Goal: Information Seeking & Learning: Learn about a topic

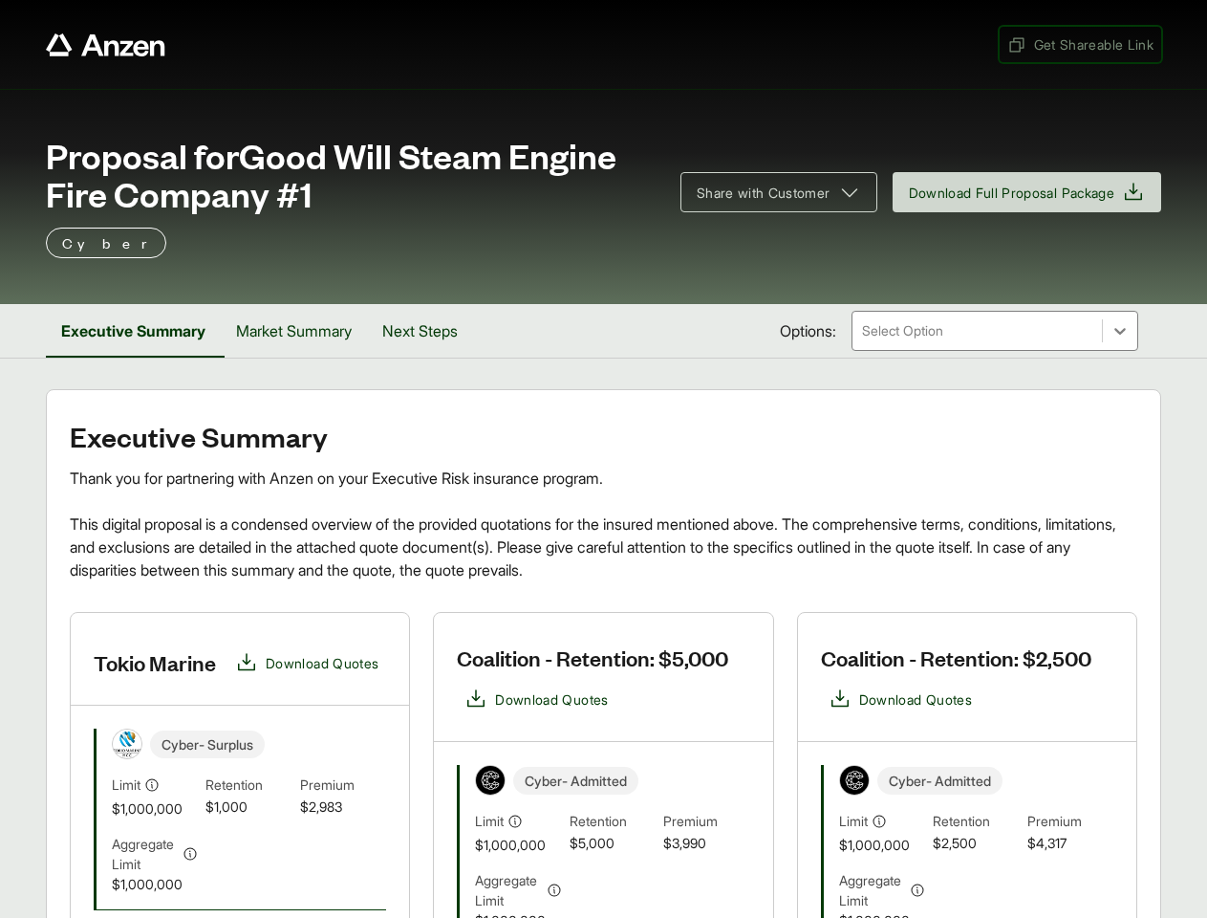
click at [1078, 44] on span "Get Shareable Link" at bounding box center [1080, 44] width 146 height 20
click at [769, 192] on span "Share with Customer" at bounding box center [764, 193] width 134 height 20
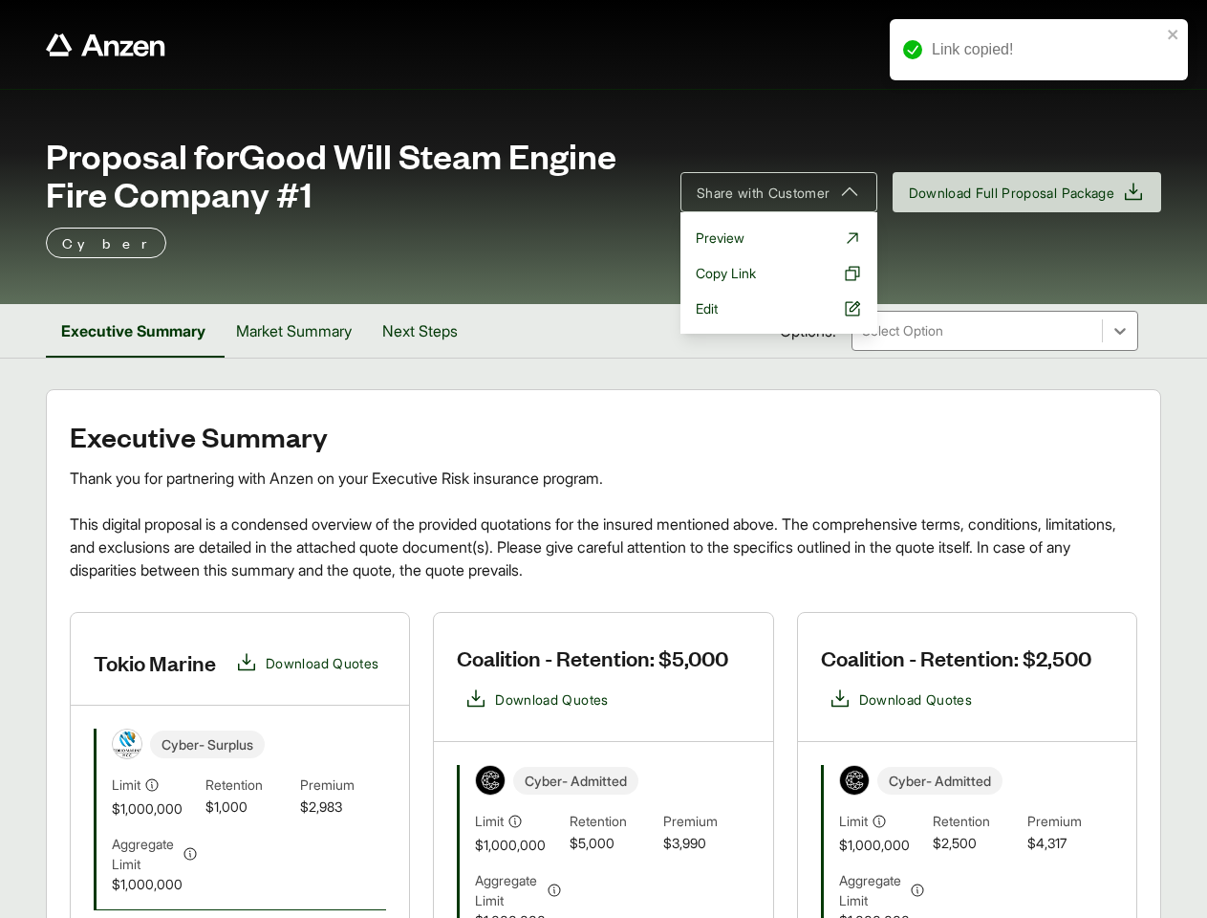
click at [135, 331] on button "Executive Summary" at bounding box center [133, 331] width 175 height 54
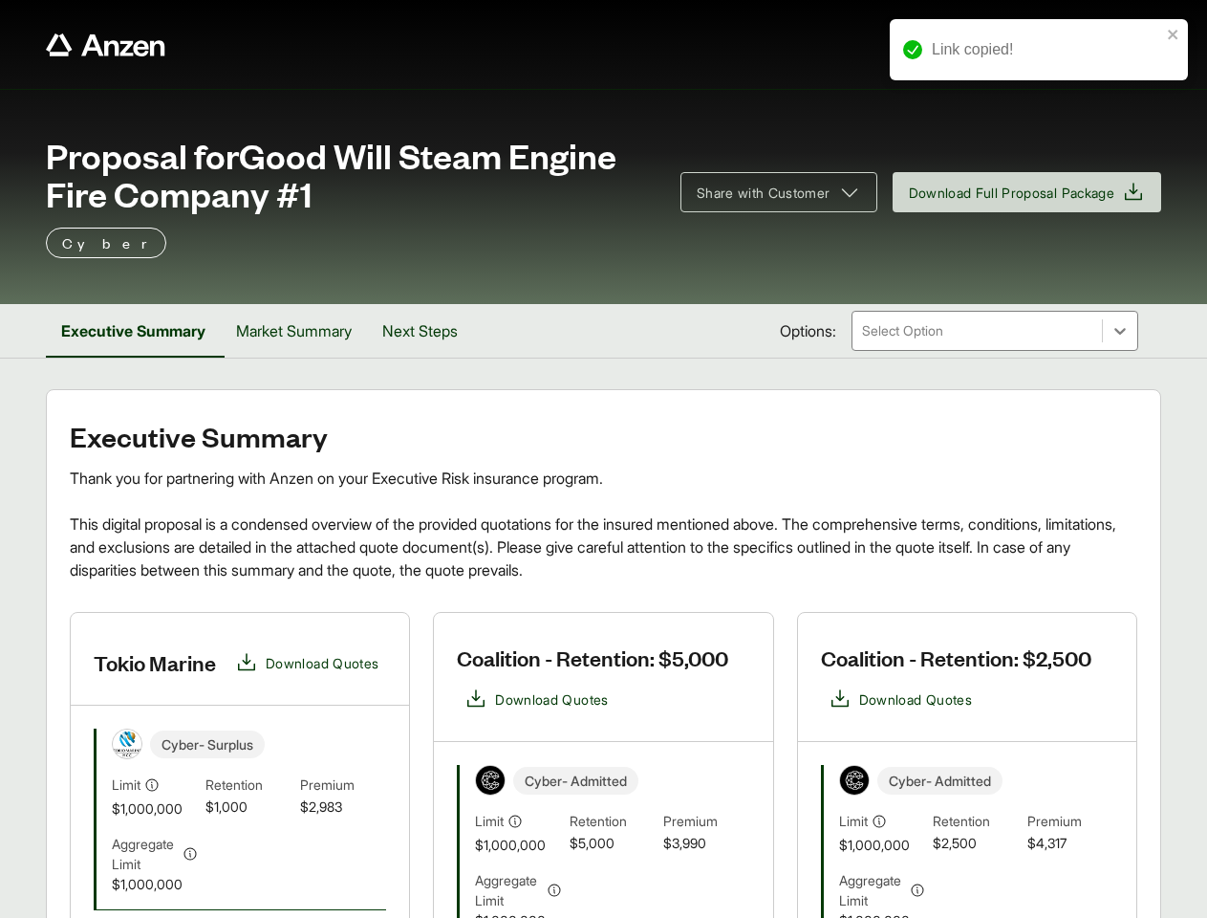
click at [300, 331] on button "Market Summary" at bounding box center [294, 331] width 146 height 54
click at [430, 331] on button "Next Steps" at bounding box center [420, 331] width 106 height 54
click at [603, 765] on div "Cyber - Admitted" at bounding box center [612, 780] width 274 height 31
